Goal: Navigation & Orientation: Understand site structure

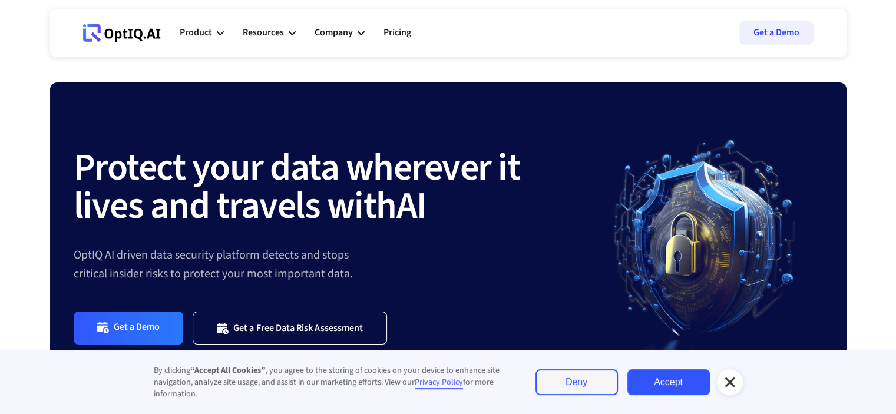
drag, startPoint x: 530, startPoint y: 130, endPoint x: 504, endPoint y: 58, distance: 76.4
click at [504, 58] on html "By clicking “Accept All Cookies” , you agree to the storing of cookies on your …" at bounding box center [448, 207] width 896 height 414
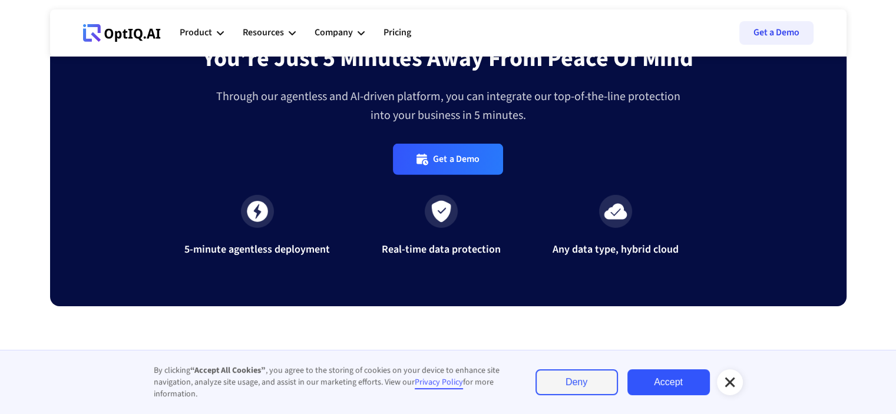
scroll to position [4000, 0]
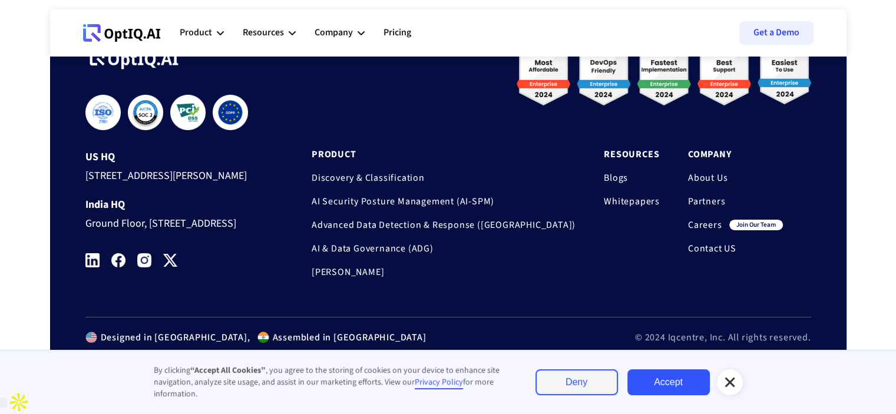
click at [90, 268] on img at bounding box center [92, 260] width 14 height 14
